Goal: Information Seeking & Learning: Learn about a topic

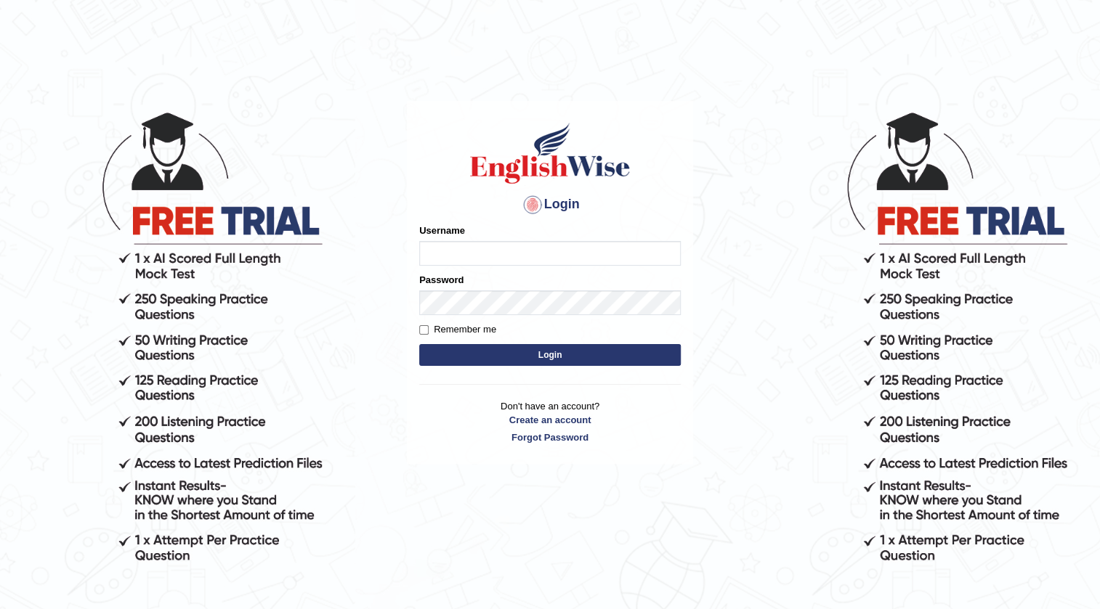
click at [648, 256] on input "Username" at bounding box center [549, 253] width 261 height 25
type input "0469377470"
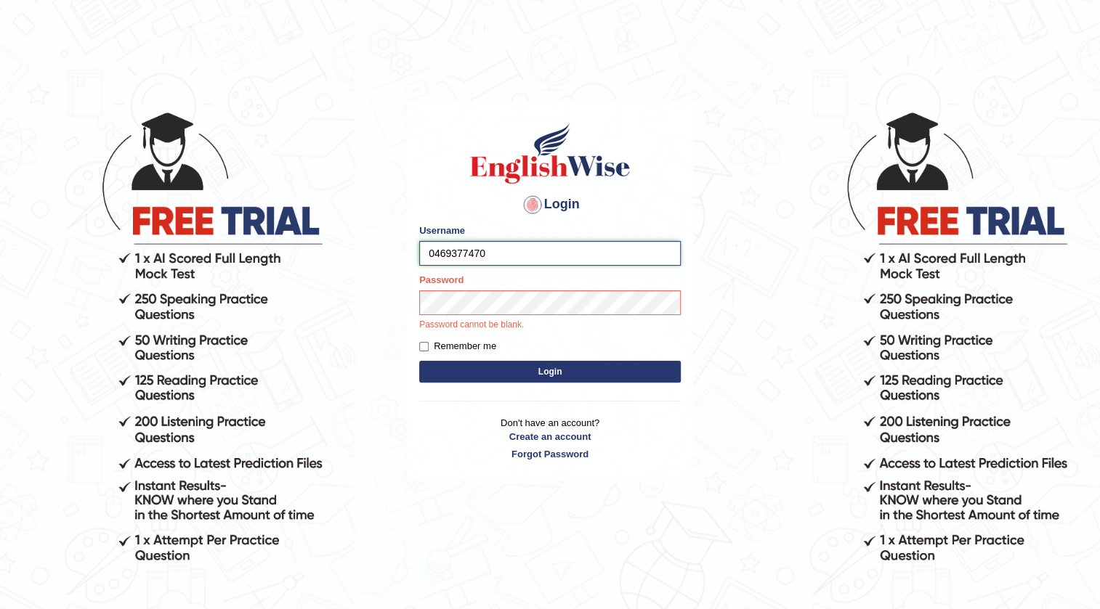
click at [552, 290] on form "Please fix the following errors: Username 0469377470 Password Password cannot b…" at bounding box center [549, 305] width 261 height 163
drag, startPoint x: 460, startPoint y: 238, endPoint x: 442, endPoint y: 262, distance: 30.5
click at [442, 262] on input "0469377470" at bounding box center [549, 253] width 261 height 25
drag, startPoint x: 418, startPoint y: 254, endPoint x: 488, endPoint y: 269, distance: 71.9
click at [488, 269] on div "Login Please fix the following errors: Username 0469377470 Password Password ca…" at bounding box center [550, 291] width 286 height 380
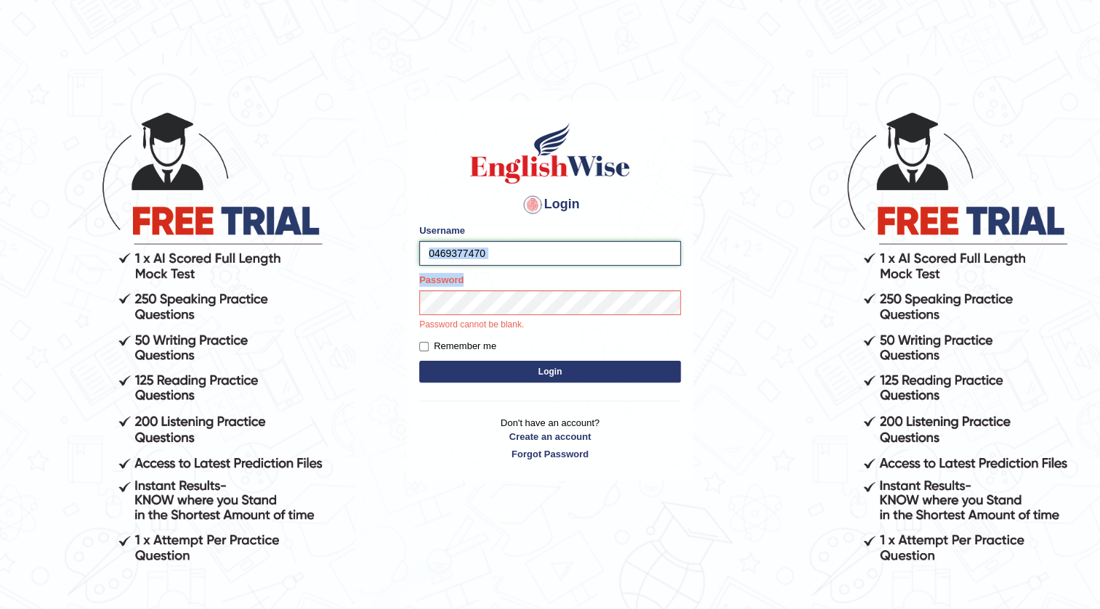
click at [487, 261] on input "0469377470" at bounding box center [549, 253] width 261 height 25
drag, startPoint x: 429, startPoint y: 246, endPoint x: 485, endPoint y: 259, distance: 57.4
click at [485, 259] on div "Login Please fix the following errors: Username 0469377470 Password Password ca…" at bounding box center [550, 291] width 286 height 380
click at [452, 247] on input "0469377470" at bounding box center [549, 253] width 261 height 25
drag, startPoint x: 429, startPoint y: 256, endPoint x: 507, endPoint y: 261, distance: 78.7
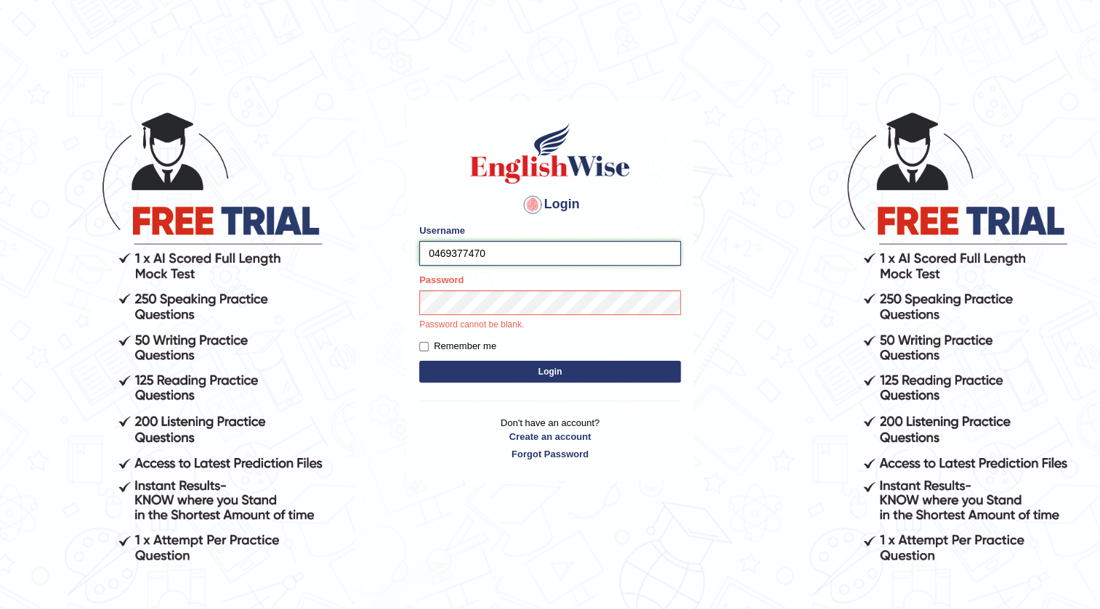
click at [507, 261] on input "0469377470" at bounding box center [549, 253] width 261 height 25
click at [501, 371] on button "Login" at bounding box center [549, 372] width 261 height 22
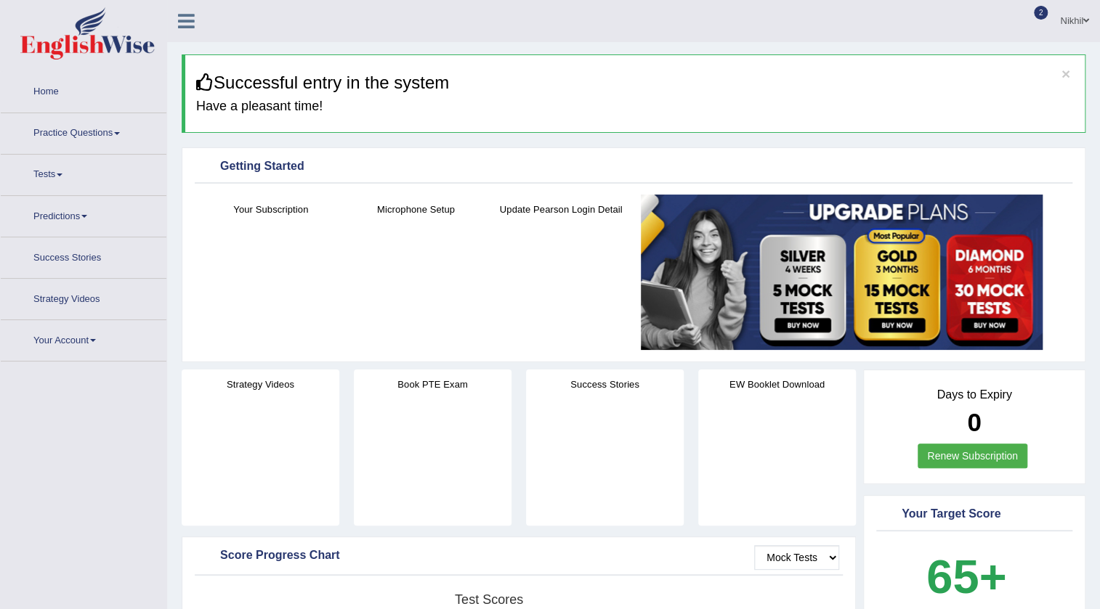
click at [65, 138] on link "Practice Questions" at bounding box center [84, 131] width 166 height 36
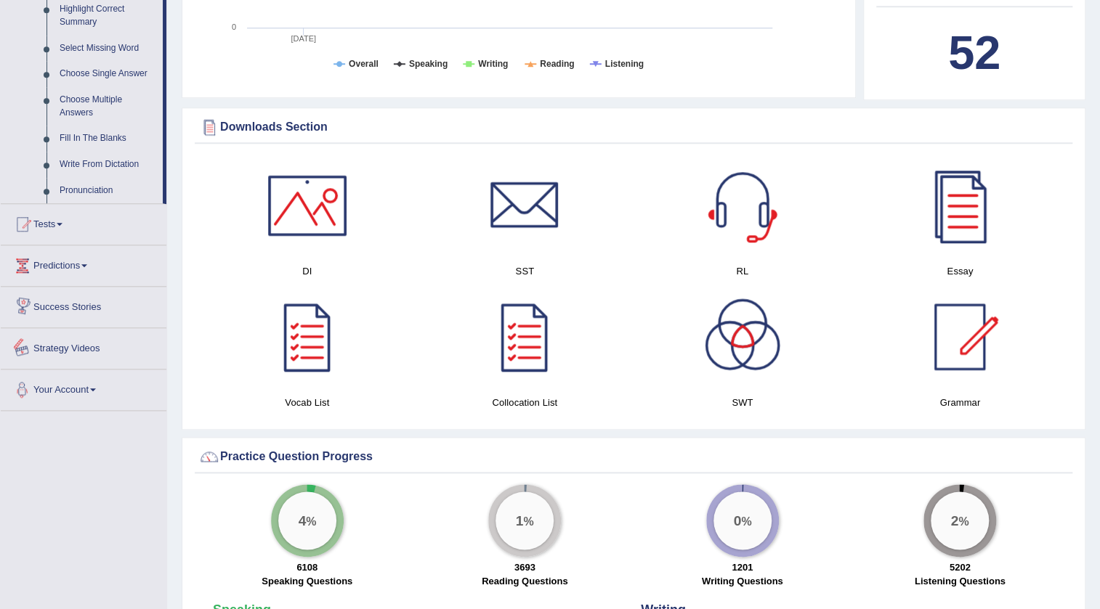
scroll to position [660, 0]
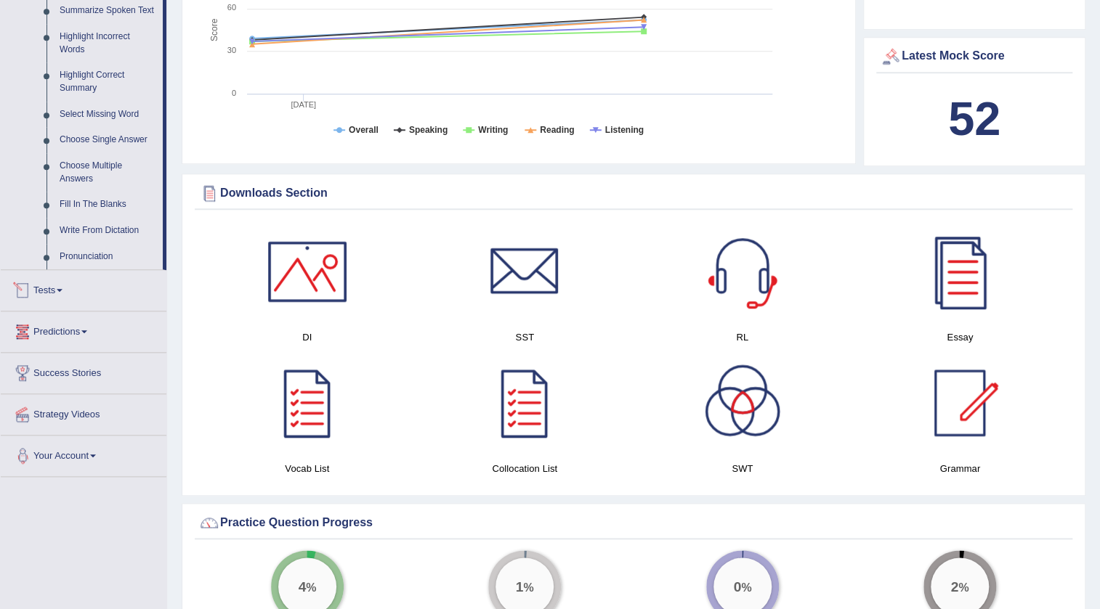
click at [52, 291] on link "Tests" at bounding box center [84, 288] width 166 height 36
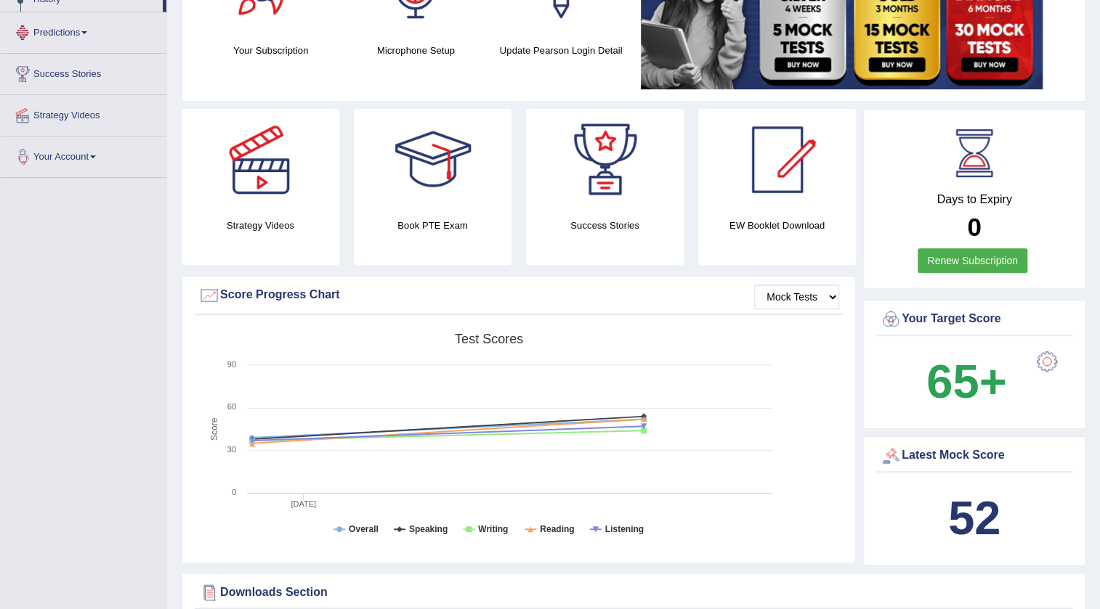
scroll to position [181, 0]
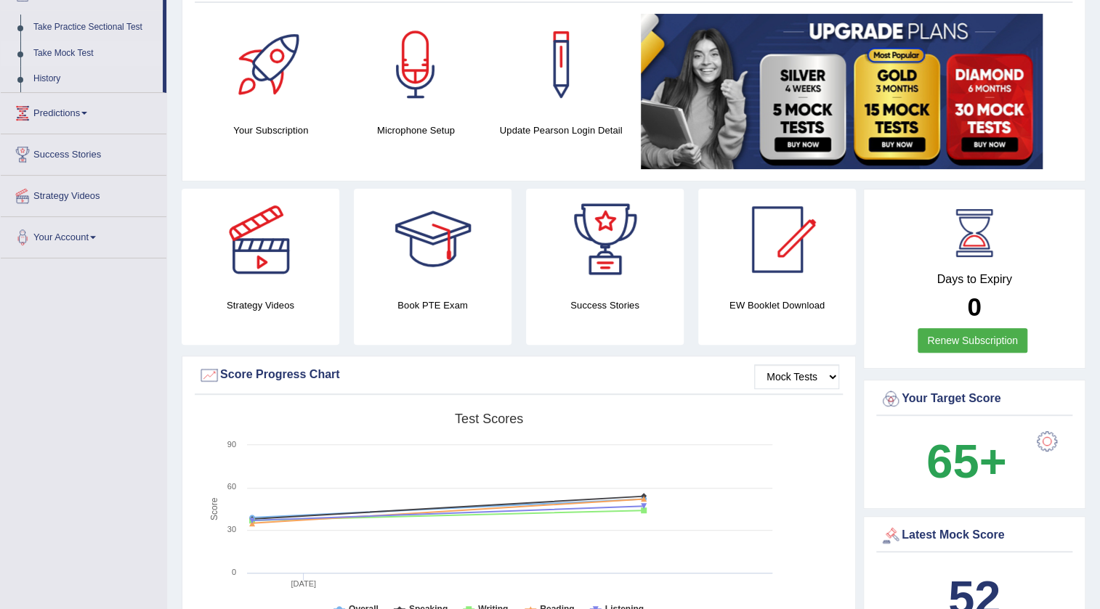
click at [86, 46] on link "Take Mock Test" at bounding box center [95, 54] width 136 height 26
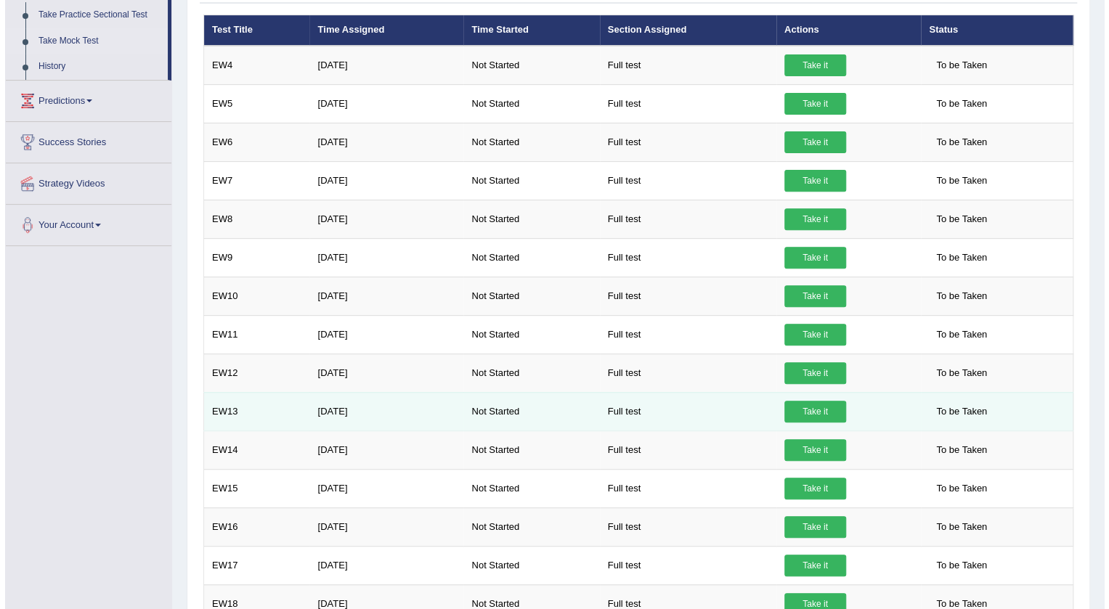
scroll to position [65, 0]
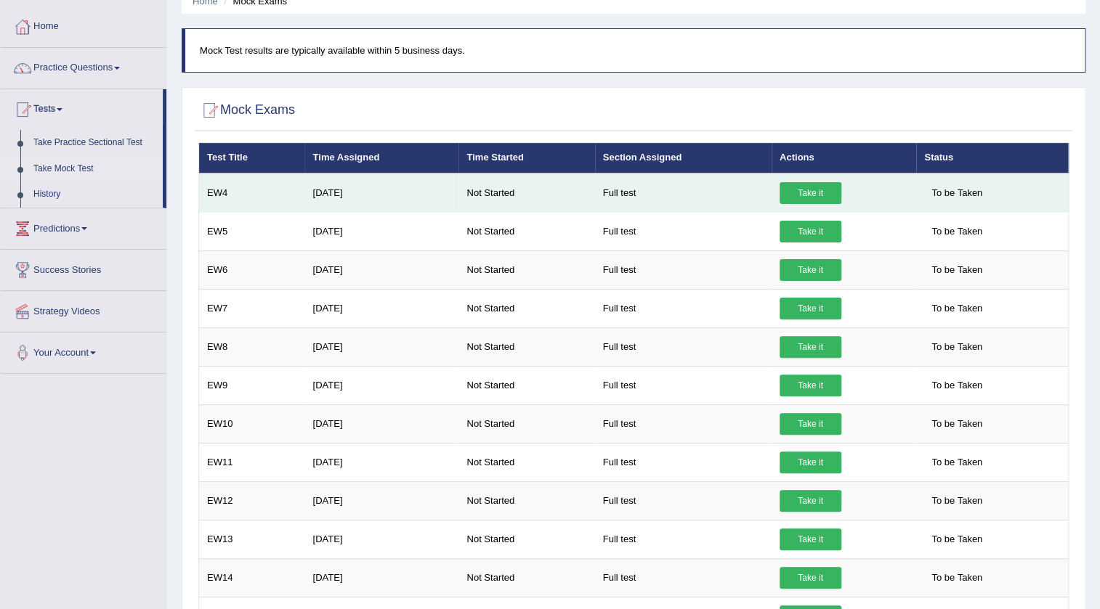
click at [803, 196] on link "Take it" at bounding box center [810, 193] width 62 height 22
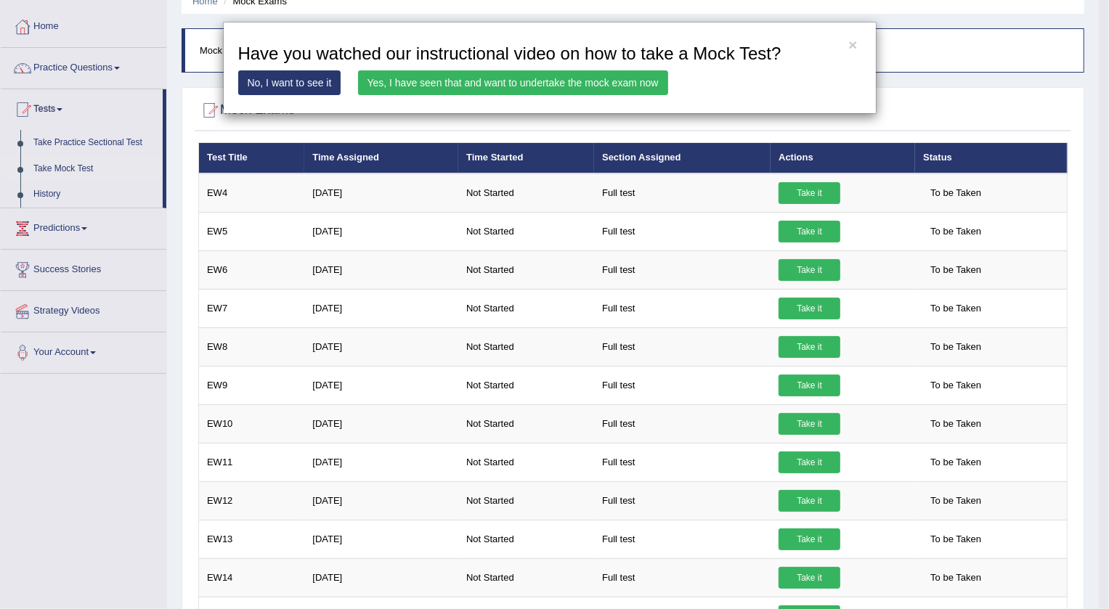
click at [610, 83] on link "Yes, I have seen that and want to undertake the mock exam now" at bounding box center [513, 82] width 310 height 25
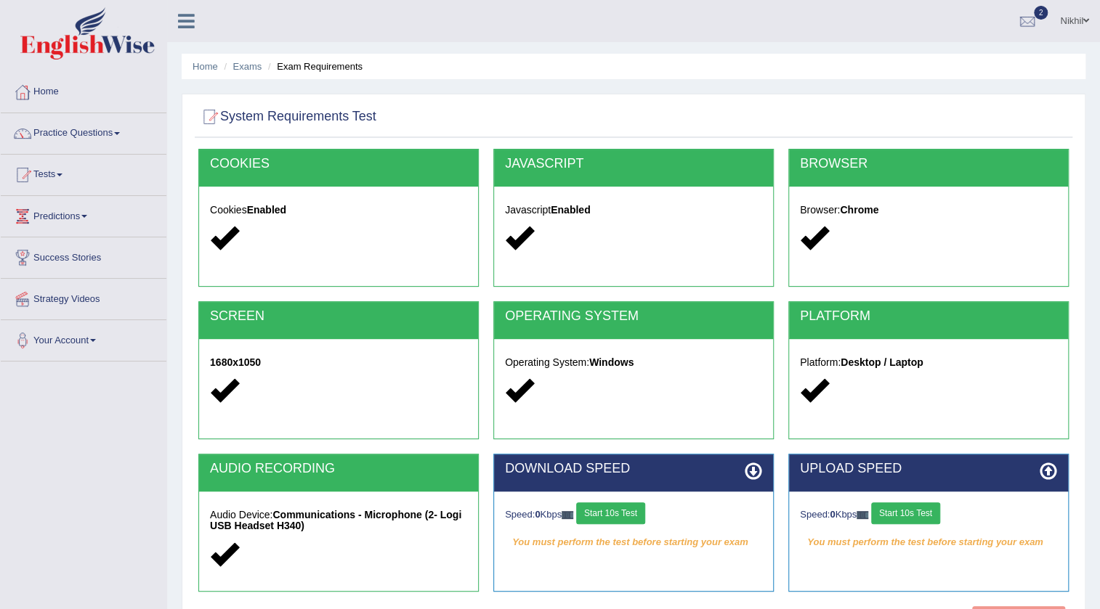
click at [605, 508] on button "Start 10s Test" at bounding box center [610, 514] width 69 height 22
click at [617, 508] on button "Start 10s Test" at bounding box center [625, 514] width 69 height 22
click at [909, 510] on button "Start 10s Test" at bounding box center [905, 514] width 69 height 22
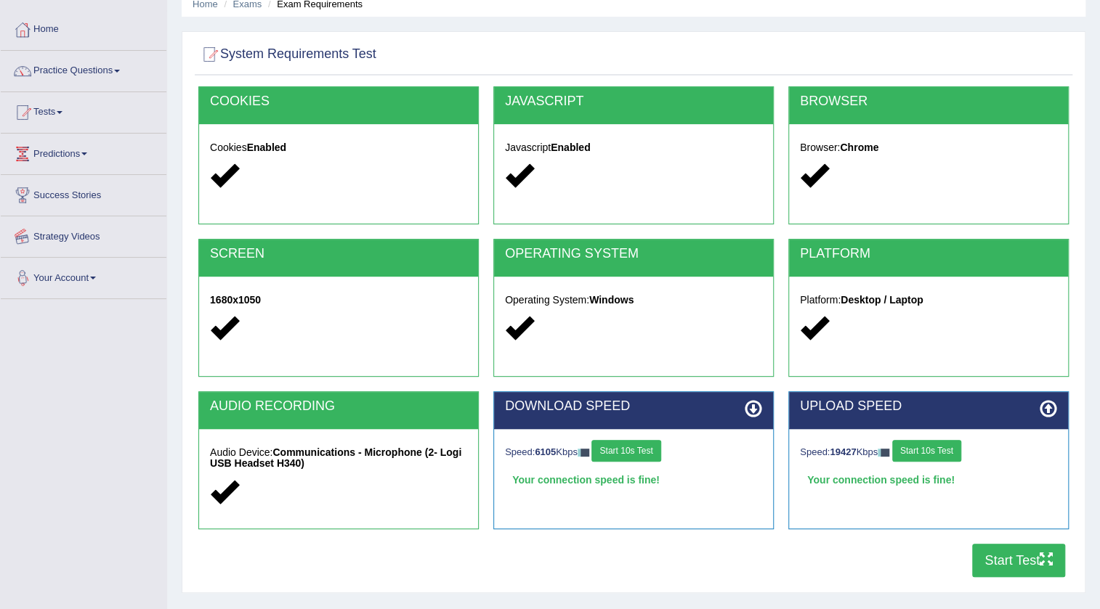
scroll to position [131, 0]
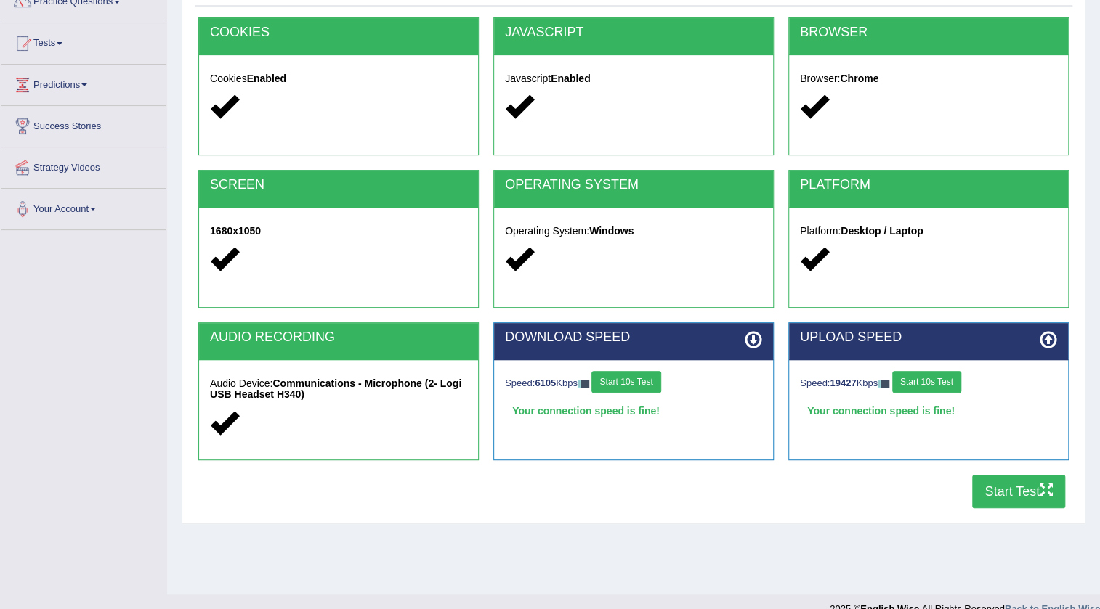
click at [1004, 501] on button "Start Test" at bounding box center [1018, 491] width 93 height 33
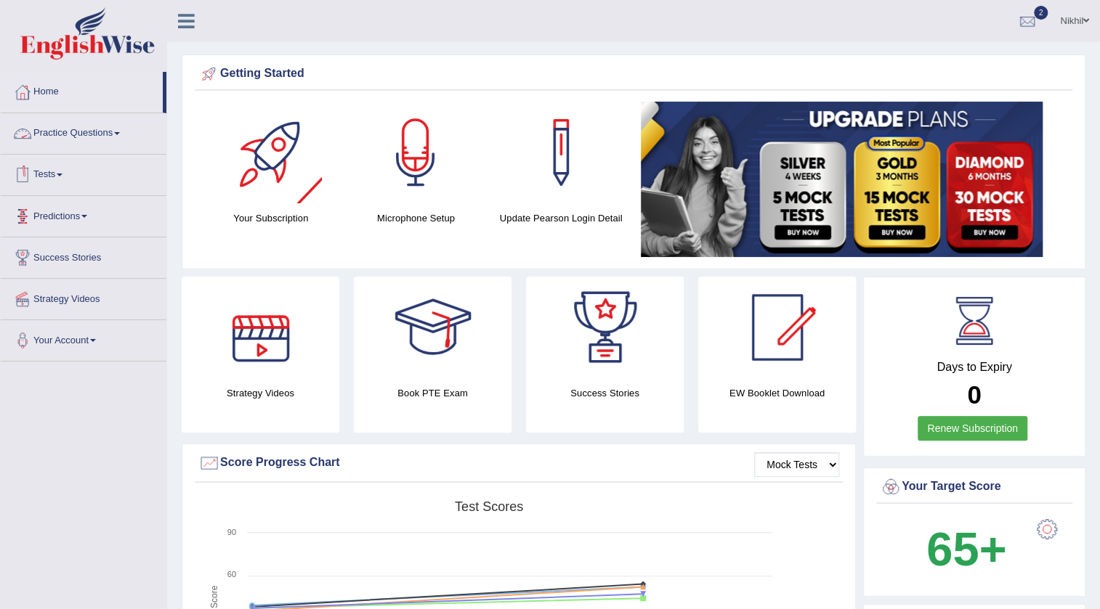
click at [46, 173] on link "Tests" at bounding box center [84, 173] width 166 height 36
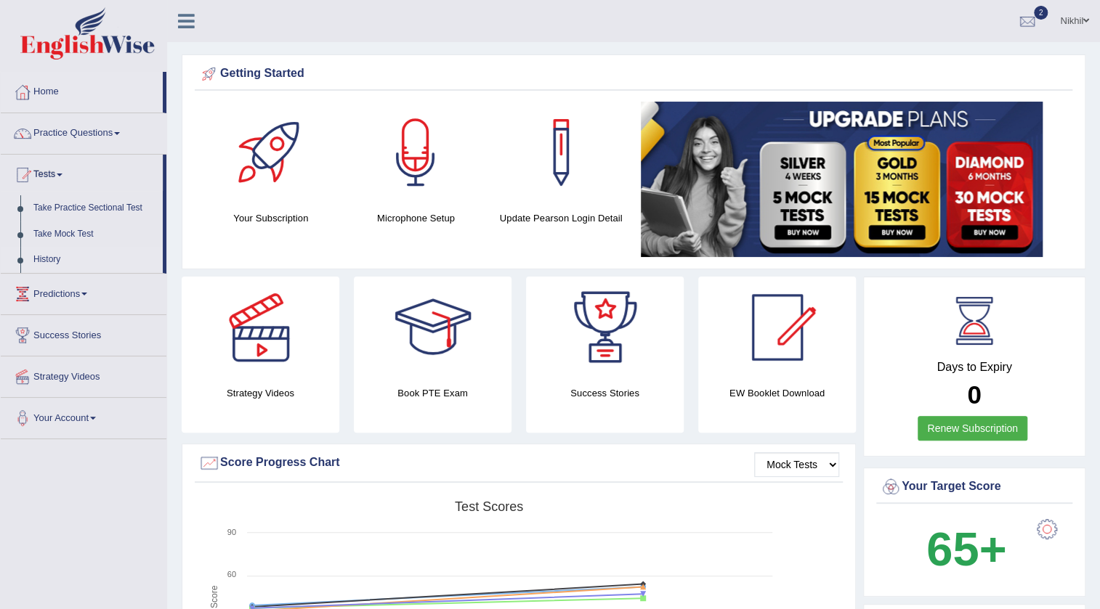
click at [49, 263] on link "History" at bounding box center [95, 260] width 136 height 26
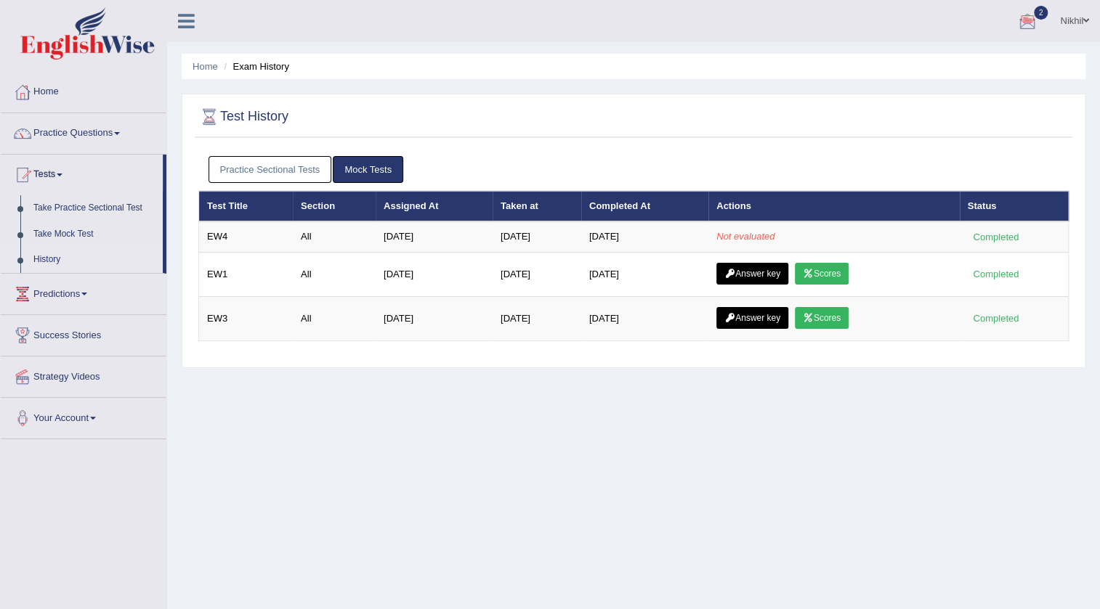
click at [1062, 11] on link "Nikhil" at bounding box center [1074, 19] width 51 height 38
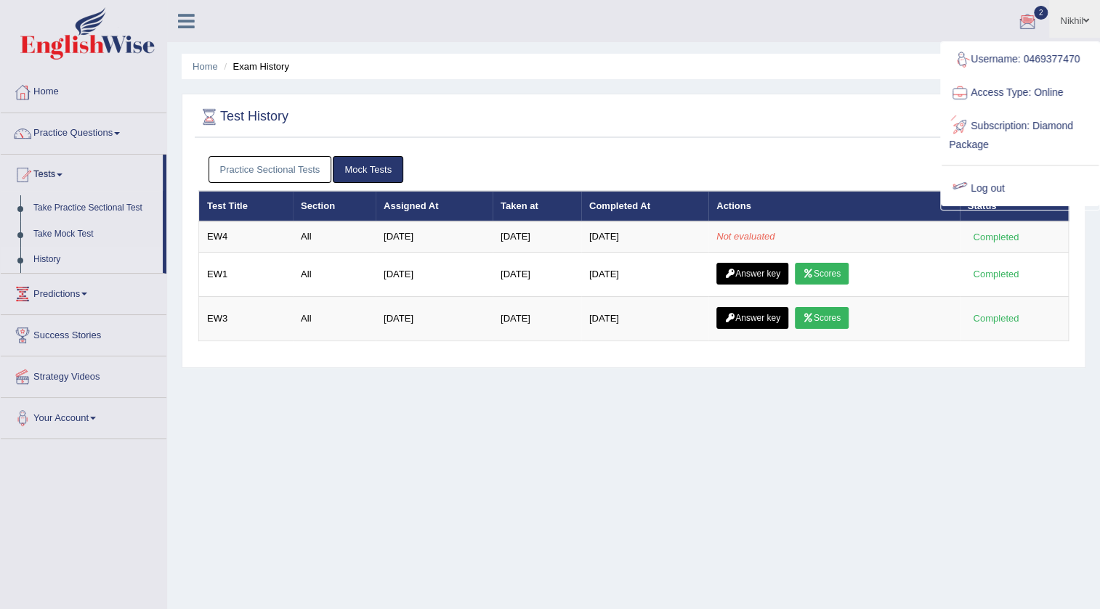
click at [984, 189] on link "Log out" at bounding box center [1019, 188] width 157 height 33
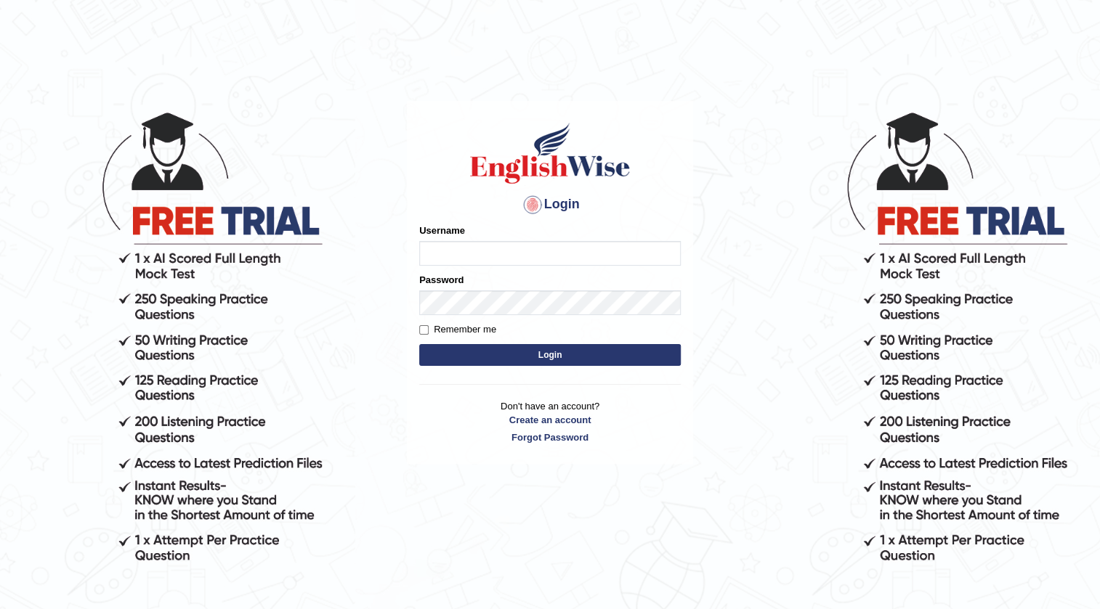
click at [462, 250] on input "Username" at bounding box center [549, 253] width 261 height 25
type input "0434920069"
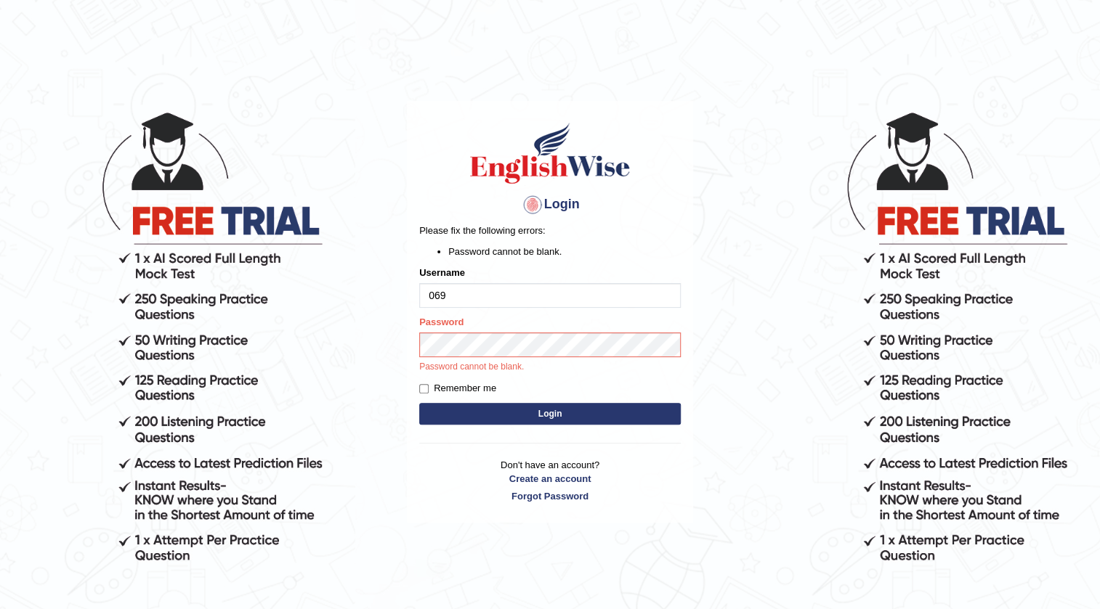
click at [494, 310] on form "Please fix the following errors: Password cannot be blank. Username 069 Passwor…" at bounding box center [549, 326] width 261 height 205
click at [482, 293] on input "069" at bounding box center [549, 295] width 261 height 25
type input "0"
type input "0434920069"
click at [419, 403] on button "Login" at bounding box center [549, 414] width 261 height 22
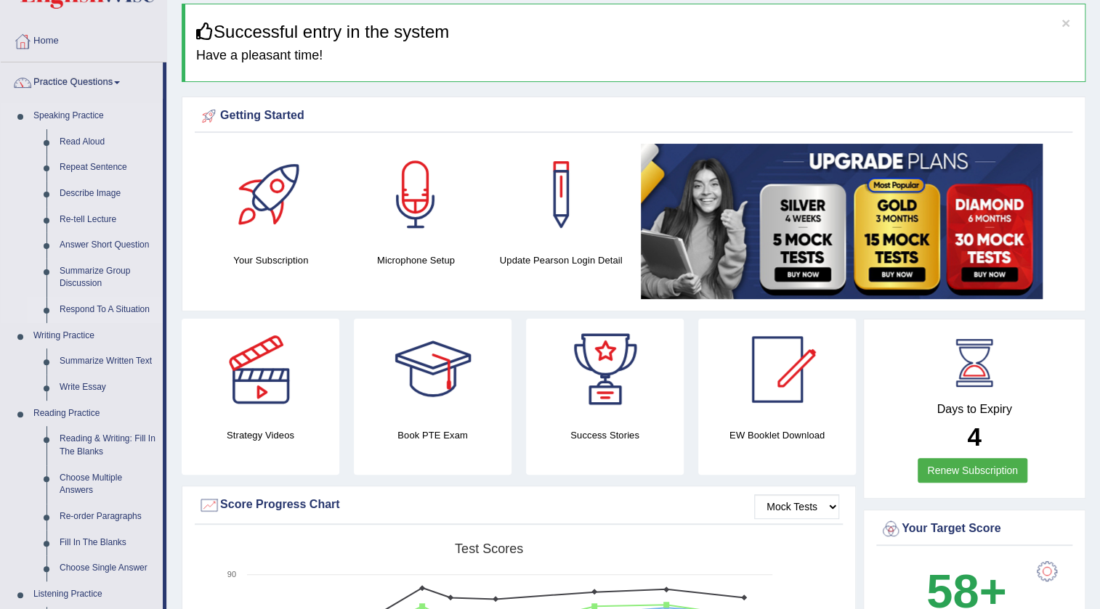
scroll to position [65, 0]
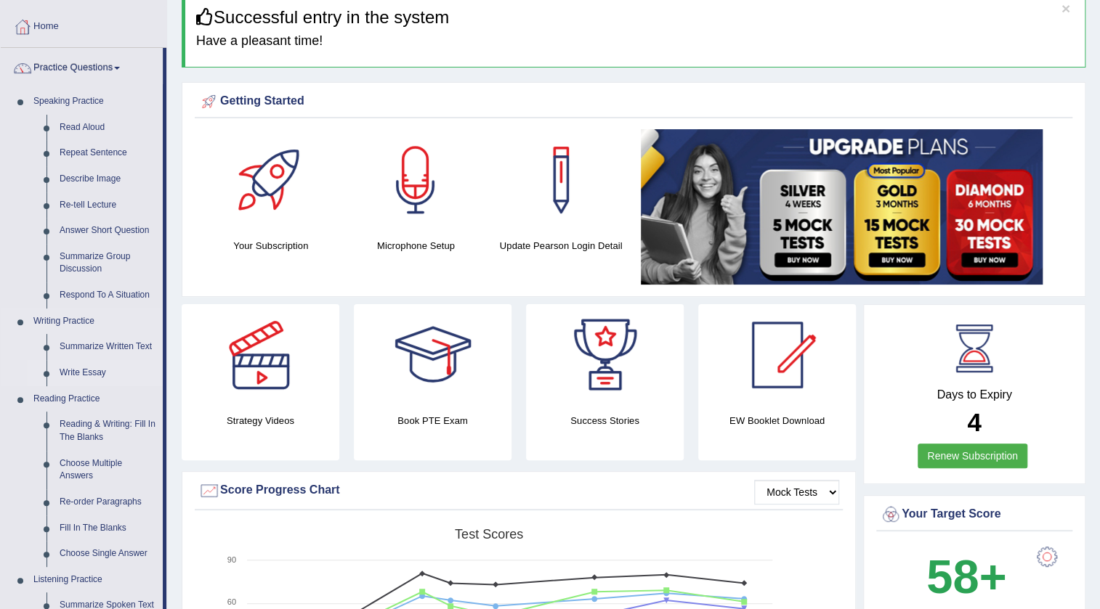
click at [73, 370] on link "Write Essay" at bounding box center [108, 373] width 110 height 26
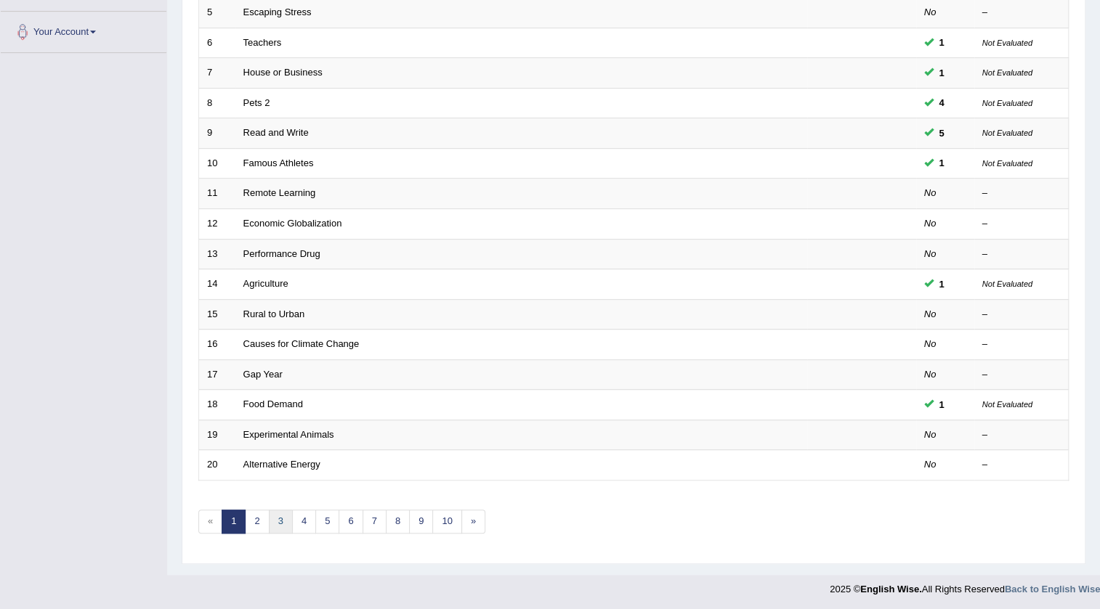
click at [282, 526] on link "3" at bounding box center [281, 522] width 24 height 24
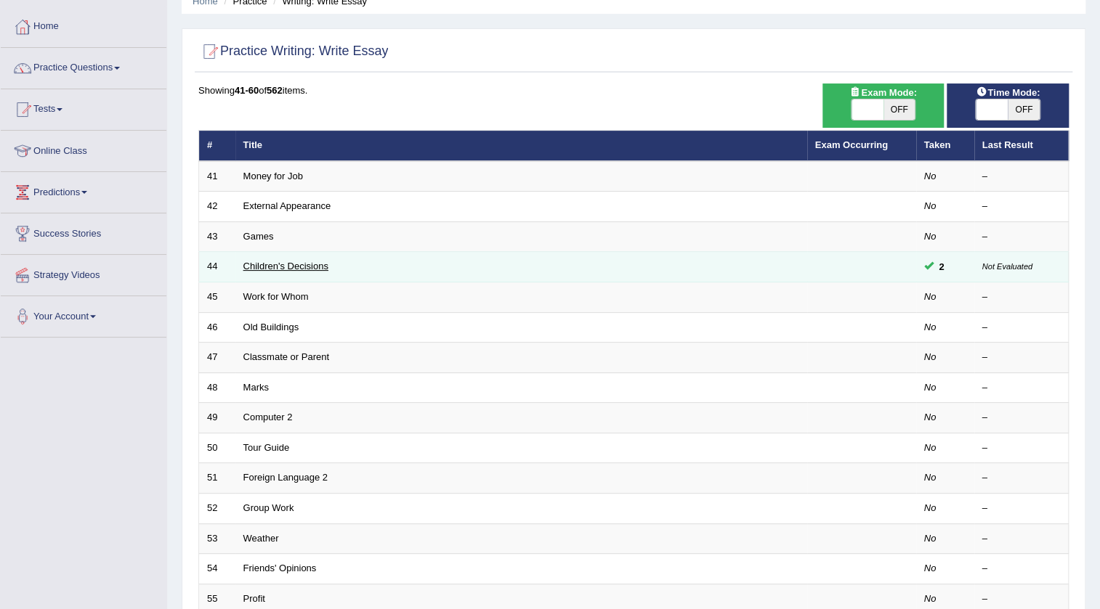
click at [275, 263] on link "Children's Decisions" at bounding box center [285, 266] width 85 height 11
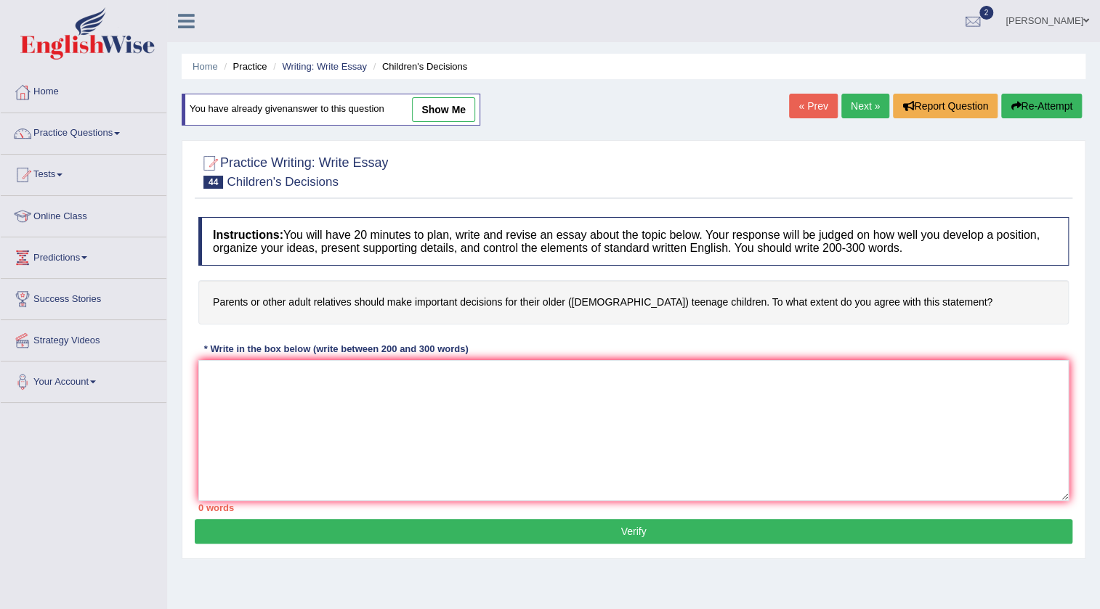
click at [458, 109] on link "show me" at bounding box center [443, 109] width 63 height 25
type textarea "The increasing influence of making important decisions for their older teenage …"
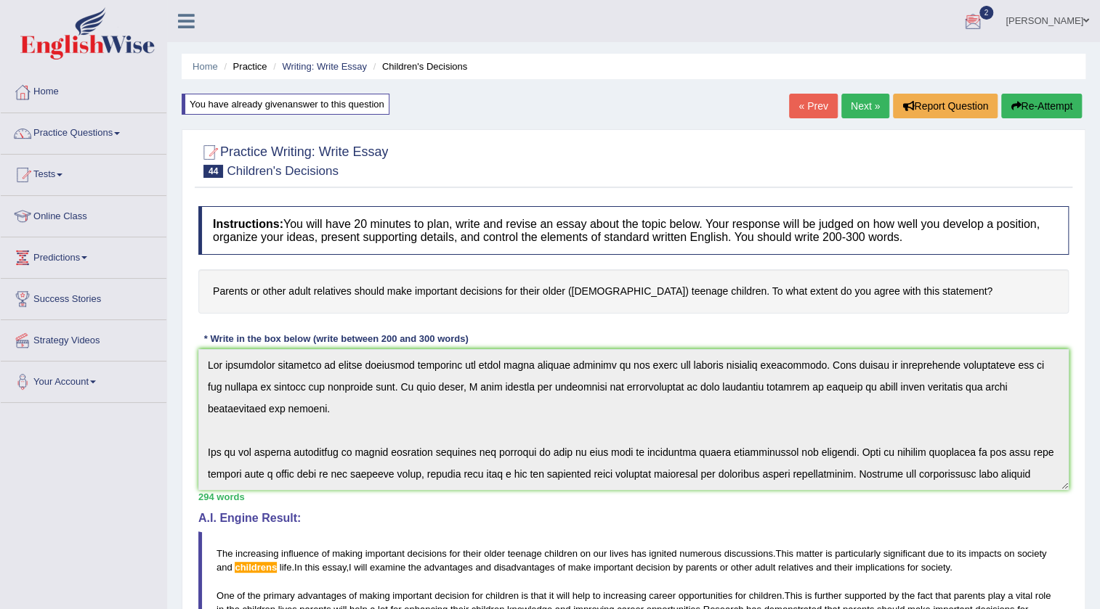
click at [1048, 16] on link "Harshil barot" at bounding box center [1046, 19] width 105 height 38
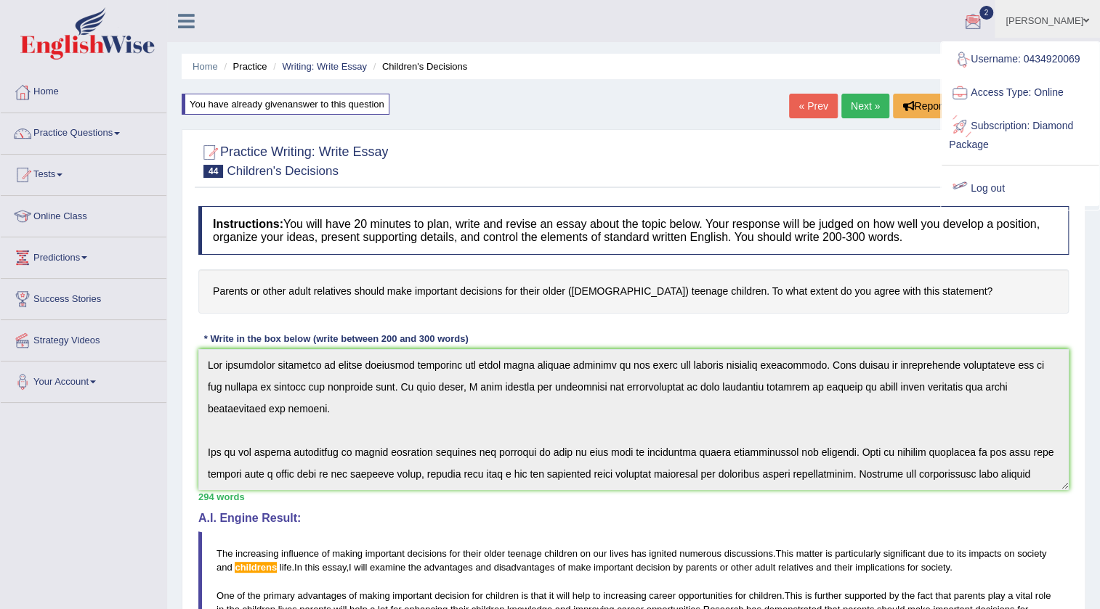
click at [991, 184] on link "Log out" at bounding box center [1019, 188] width 157 height 33
